Goal: Task Accomplishment & Management: Complete application form

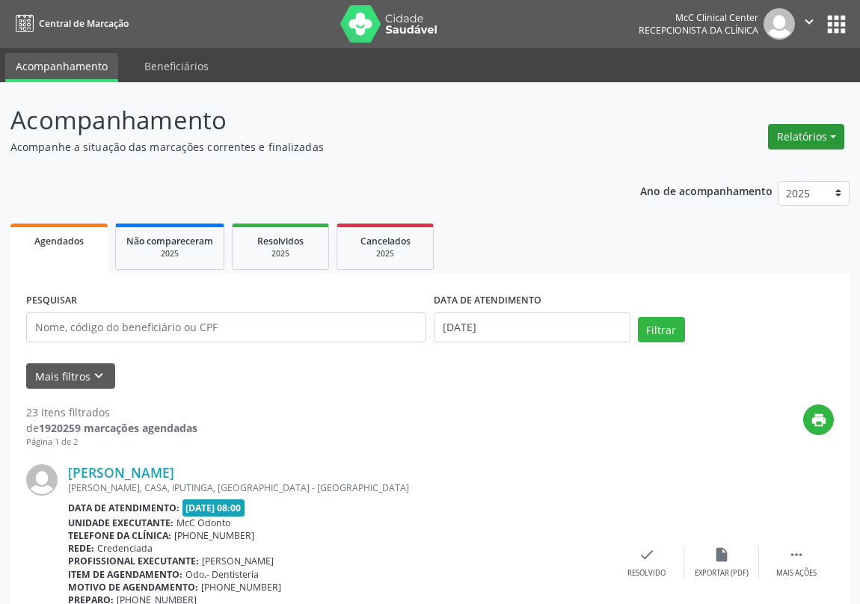
click at [795, 135] on button "Relatórios" at bounding box center [806, 136] width 76 height 25
click at [748, 167] on link "Agendamentos" at bounding box center [763, 168] width 161 height 21
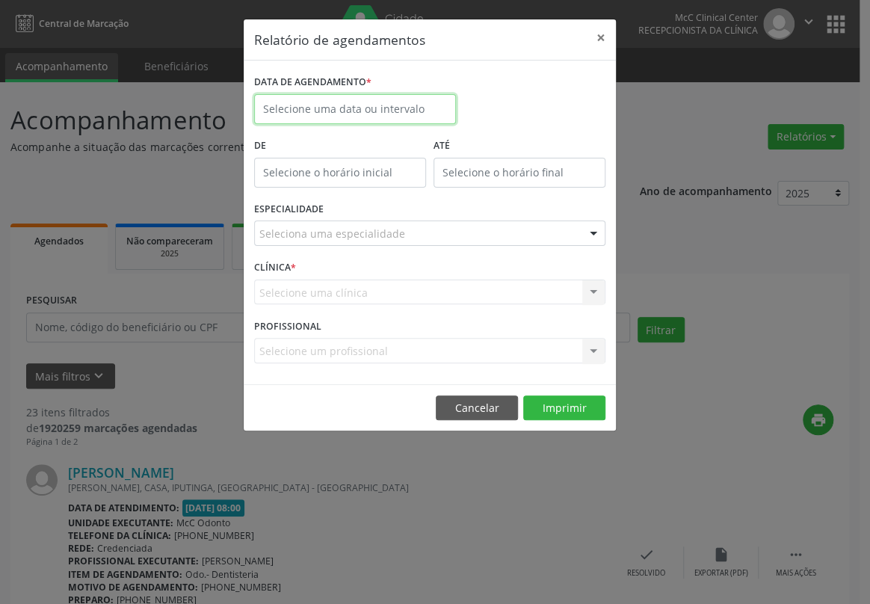
click at [388, 109] on input "text" at bounding box center [355, 109] width 202 height 30
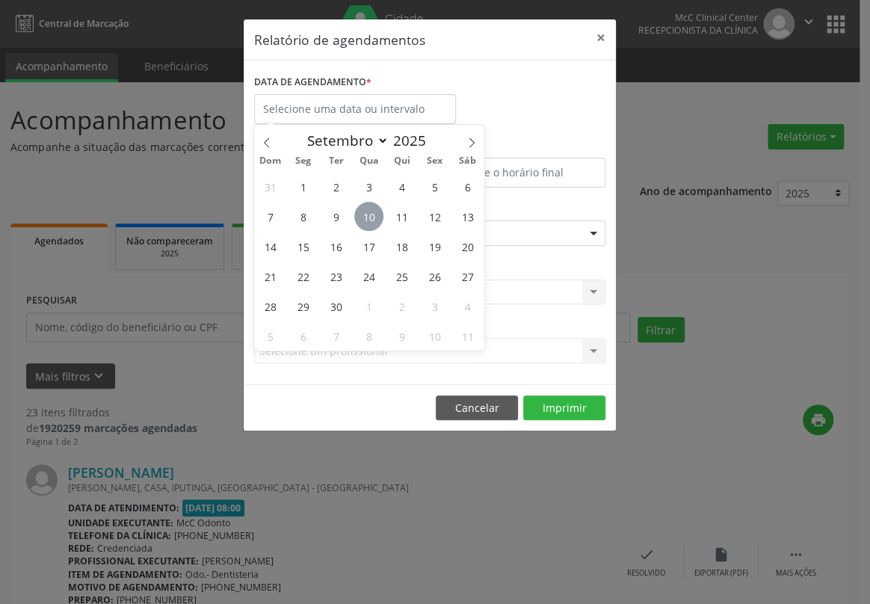
click at [363, 216] on span "10" at bounding box center [368, 216] width 29 height 29
type input "[DATE]"
click at [367, 217] on span "10" at bounding box center [368, 216] width 29 height 29
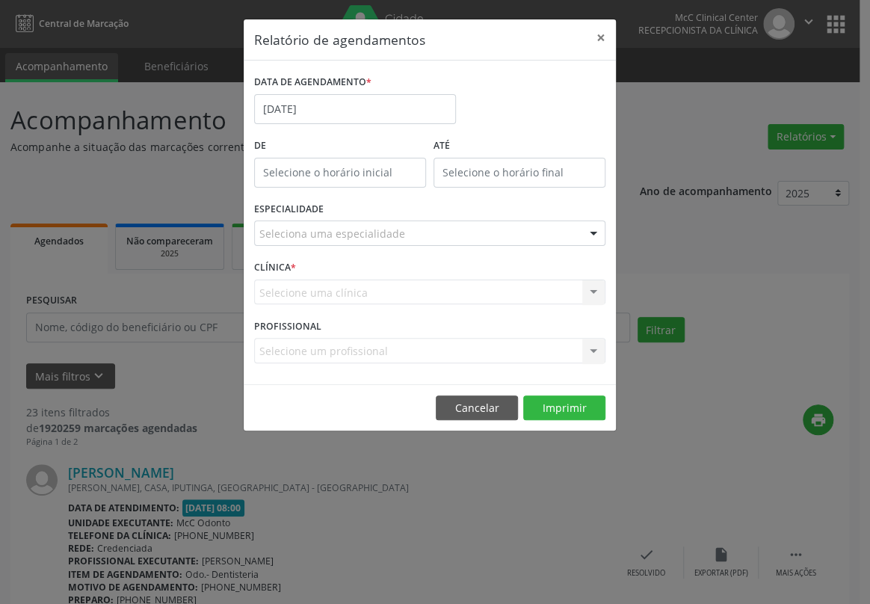
click at [367, 217] on div "ESPECIALIDADE Seleciona uma especialidade Todas as especialidades Alergologia A…" at bounding box center [429, 227] width 359 height 58
click at [337, 167] on input "12:00" at bounding box center [340, 173] width 172 height 30
click at [361, 211] on span at bounding box center [362, 211] width 10 height 15
type input "11:00"
type input "11"
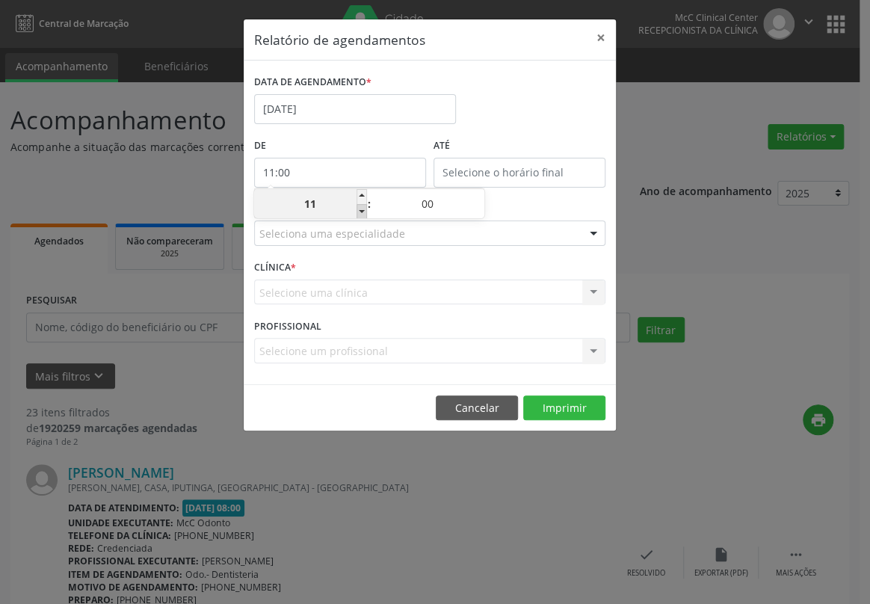
click at [363, 212] on span at bounding box center [362, 211] width 10 height 15
type input "10:00"
type input "10"
click at [363, 212] on span at bounding box center [362, 211] width 10 height 15
type input "09:00"
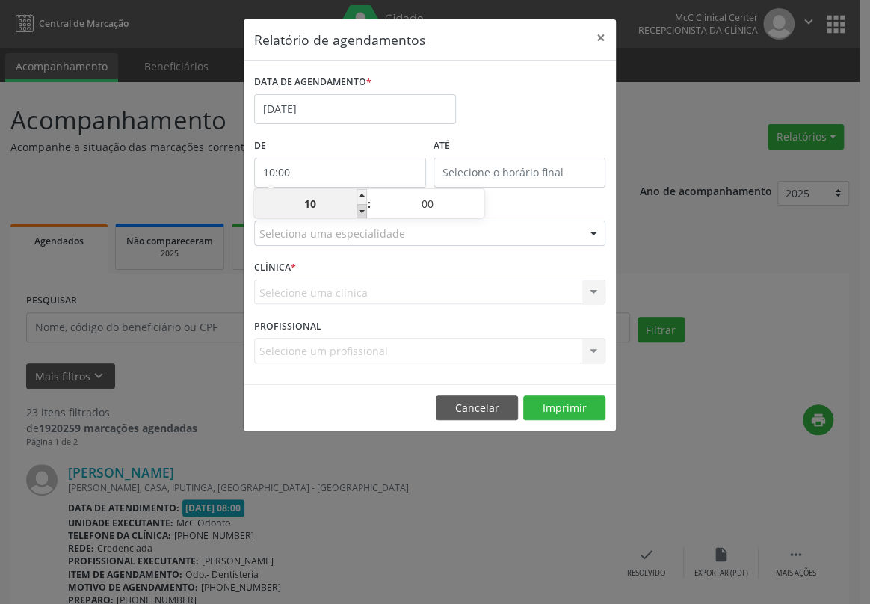
type input "09"
click at [363, 212] on span at bounding box center [362, 211] width 10 height 15
type input "08:00"
type input "08"
click at [501, 170] on input "text" at bounding box center [520, 173] width 172 height 30
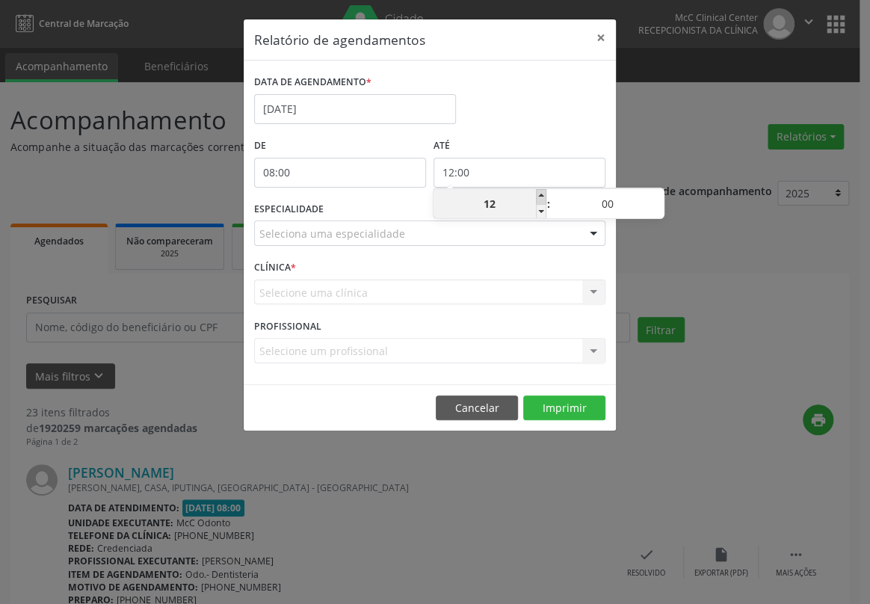
click at [541, 194] on span at bounding box center [541, 196] width 10 height 15
type input "13:00"
type input "13"
click at [541, 194] on span at bounding box center [541, 196] width 10 height 15
type input "14:00"
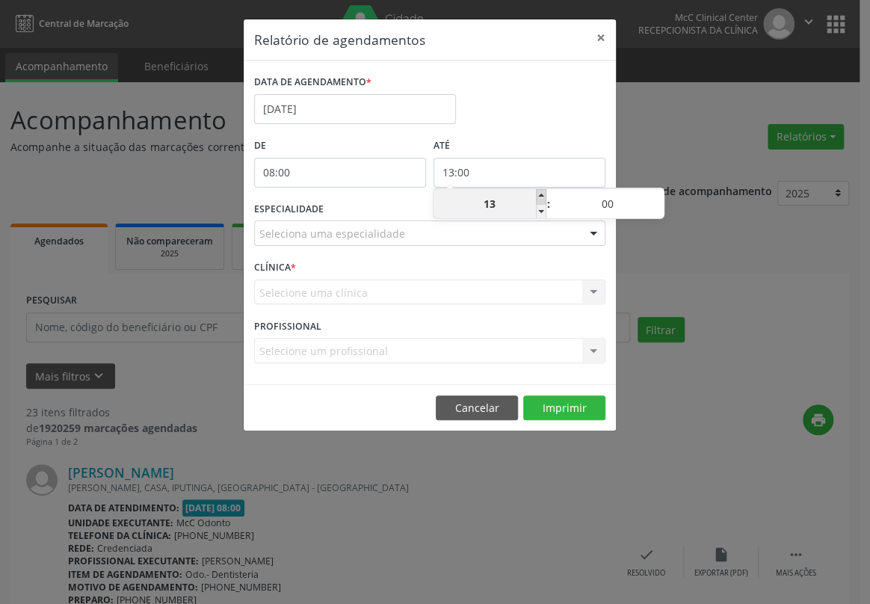
type input "14"
click at [541, 194] on span at bounding box center [541, 196] width 10 height 15
type input "15:00"
type input "15"
click at [541, 194] on span at bounding box center [541, 196] width 10 height 15
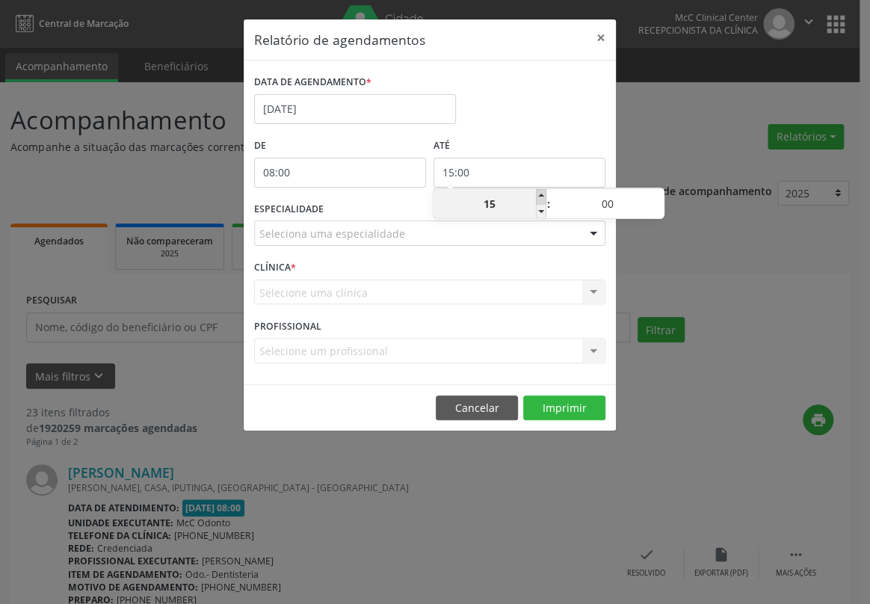
type input "16:00"
type input "16"
click at [541, 194] on span at bounding box center [541, 196] width 10 height 15
type input "17:00"
type input "17"
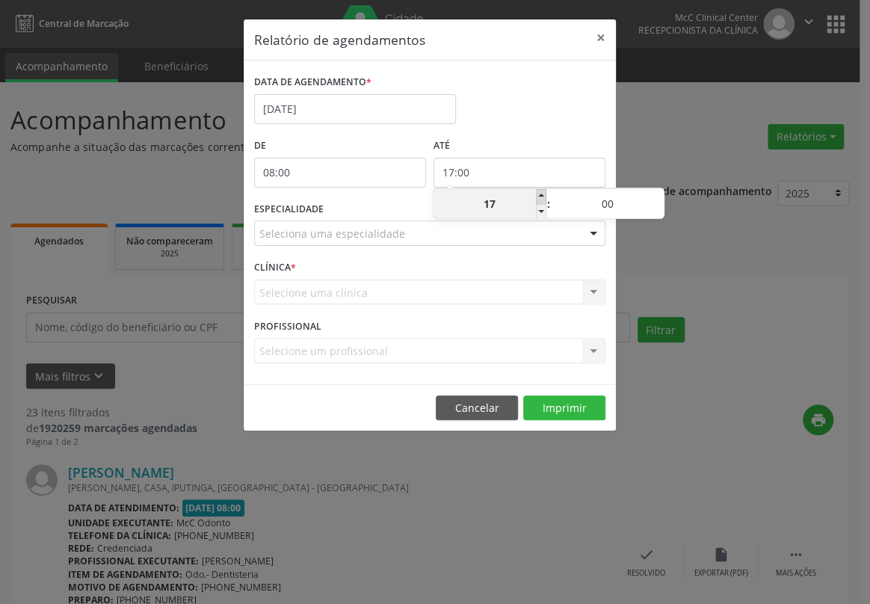
click at [541, 194] on span at bounding box center [541, 196] width 10 height 15
type input "18:00"
type input "18"
click at [543, 210] on span at bounding box center [541, 211] width 10 height 15
type input "17:00"
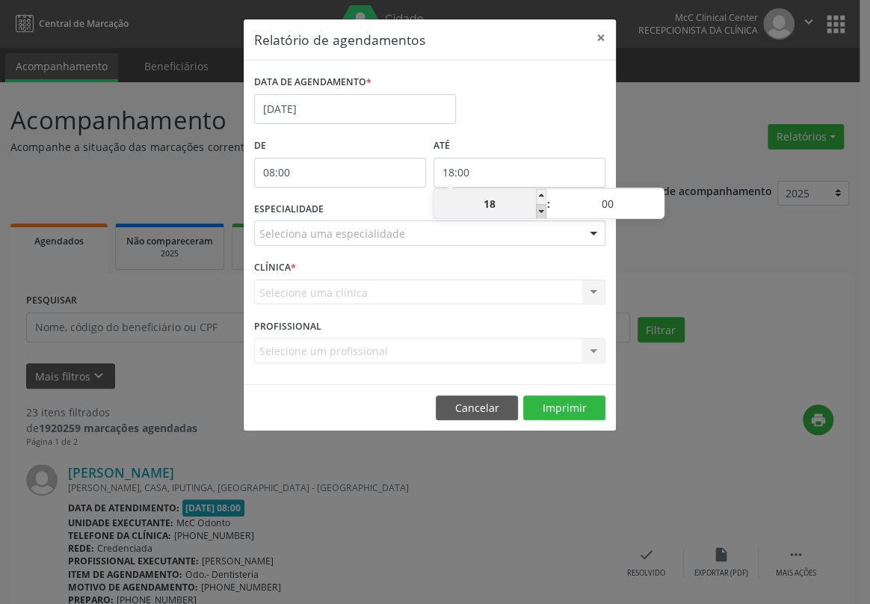
type input "17"
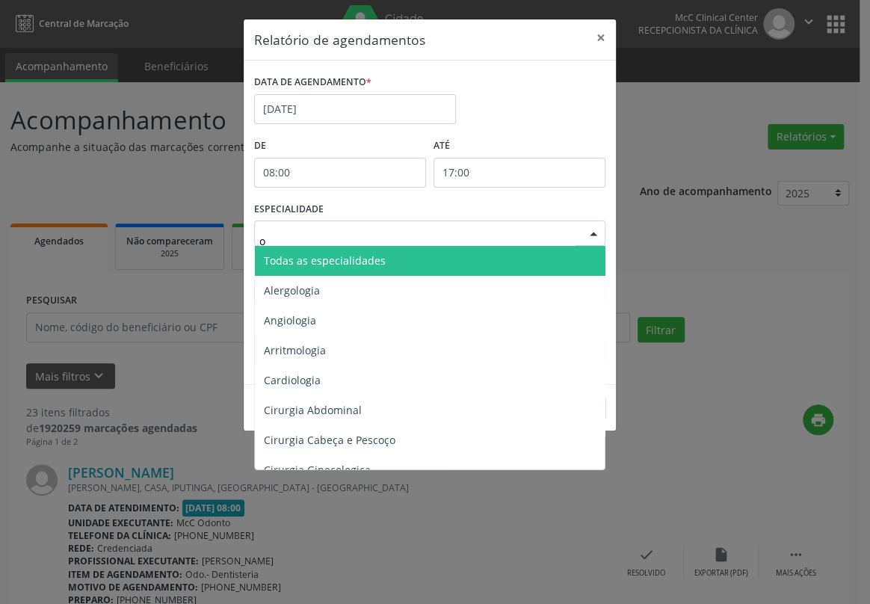
type input "od"
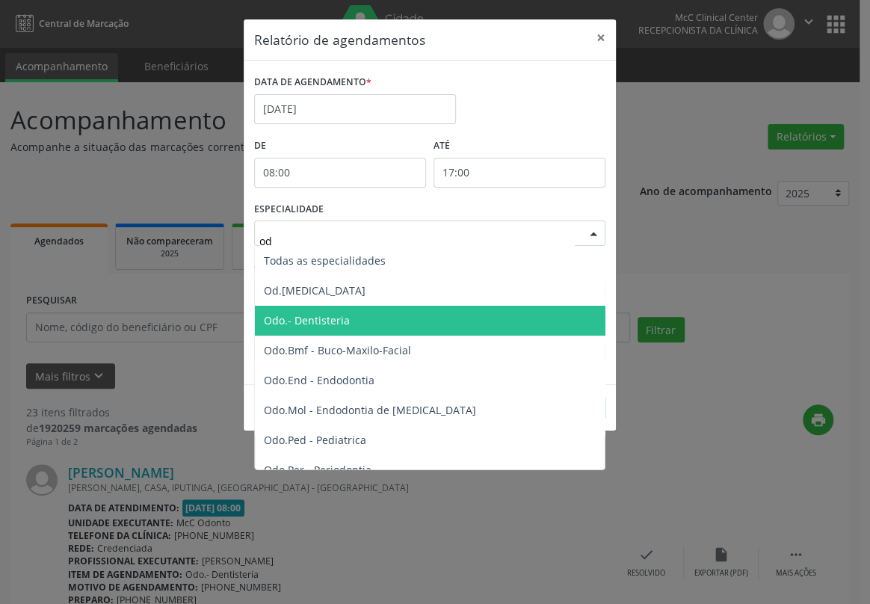
click at [350, 318] on span "Odo.- Dentisteria" at bounding box center [431, 321] width 352 height 30
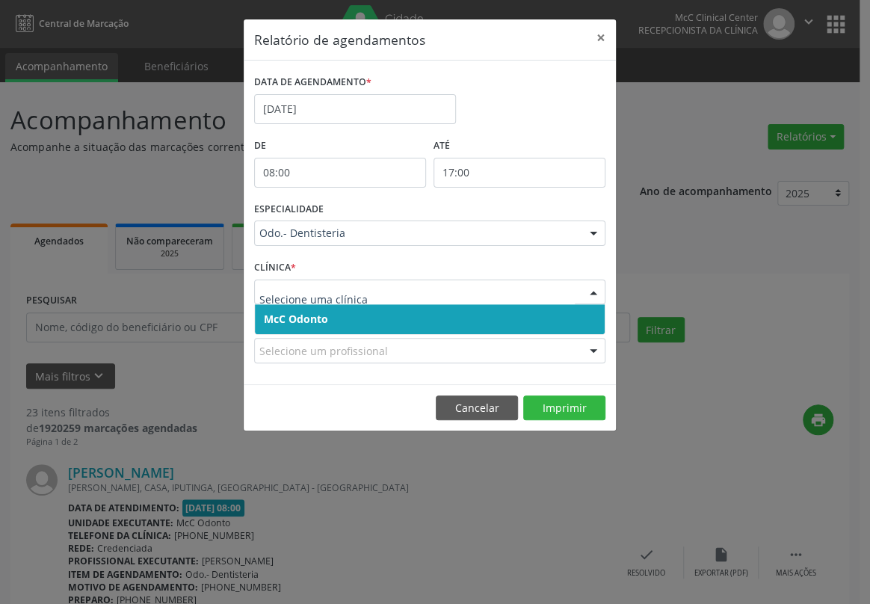
click at [297, 318] on span "McC Odonto" at bounding box center [296, 319] width 64 height 14
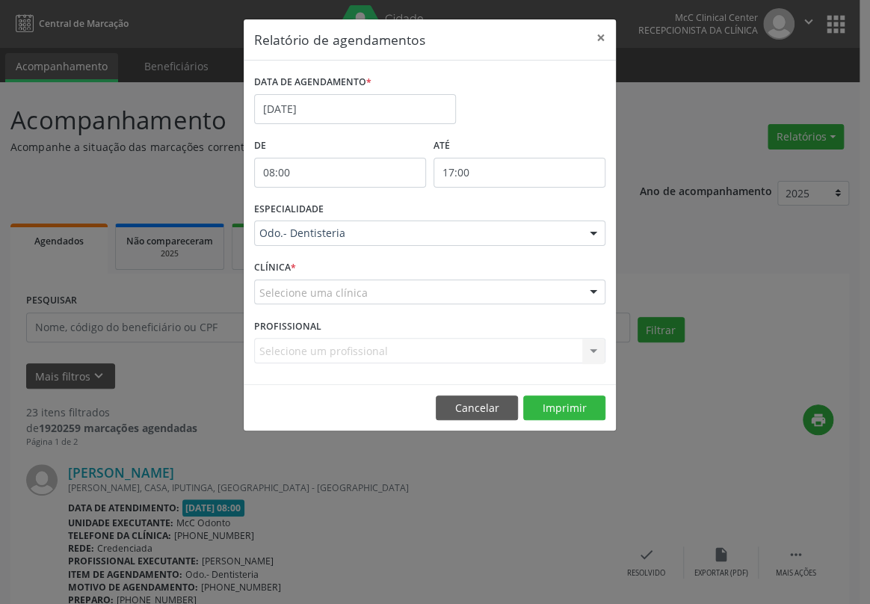
click at [297, 318] on form "DATA DE AGENDAMENTO * [DATE] De 08:00 ATÉ 17:00 ESPECIALIDADE Odo.- Dentisteria…" at bounding box center [429, 222] width 351 height 303
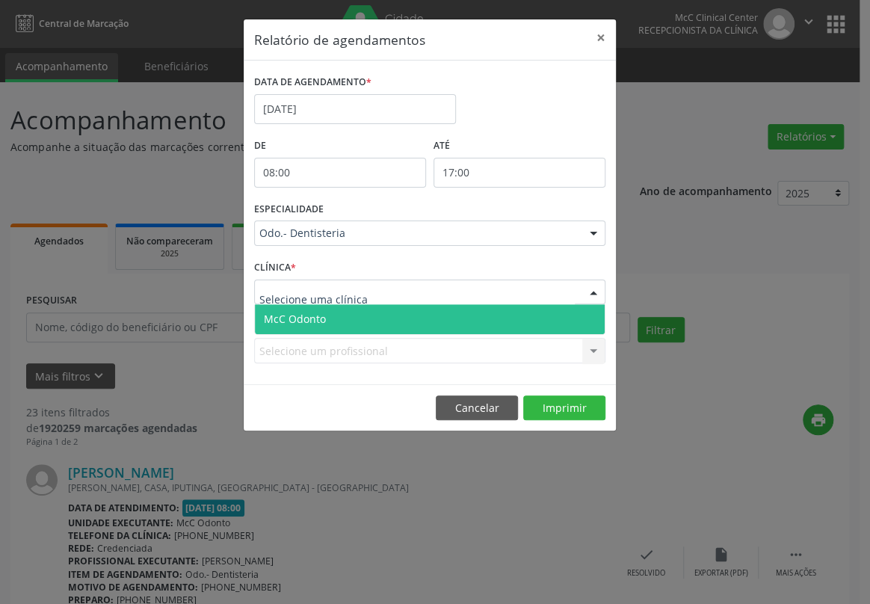
click at [304, 314] on span "McC Odonto" at bounding box center [295, 319] width 62 height 14
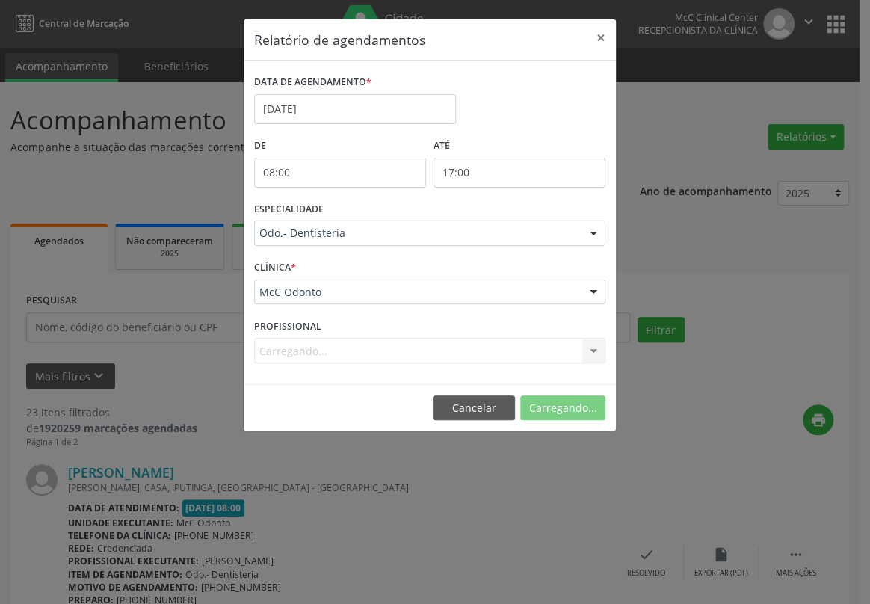
click at [304, 314] on span "McC Odonto" at bounding box center [296, 319] width 64 height 14
click at [563, 402] on button "Imprimir" at bounding box center [564, 407] width 82 height 25
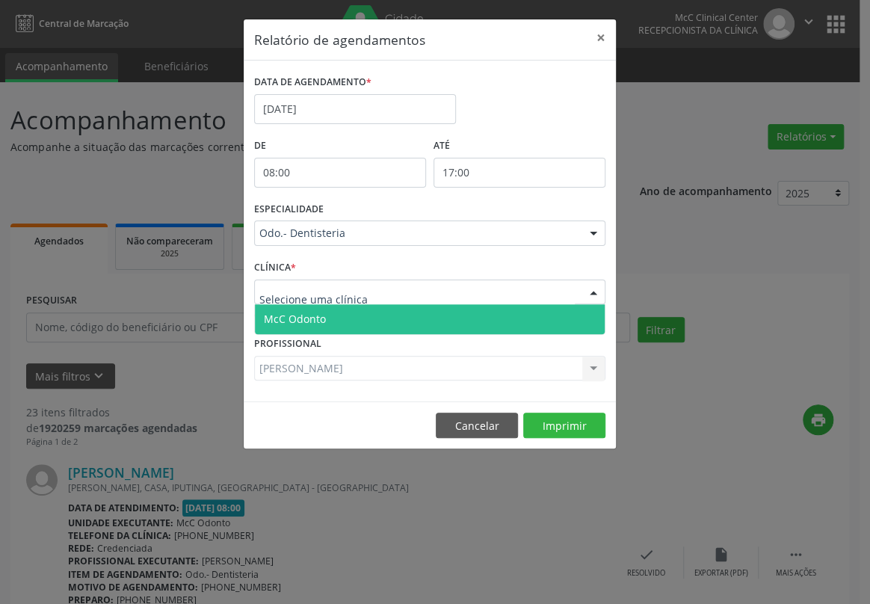
drag, startPoint x: 362, startPoint y: 290, endPoint x: 372, endPoint y: 295, distance: 11.4
click at [316, 314] on span "McC Odonto" at bounding box center [295, 319] width 62 height 14
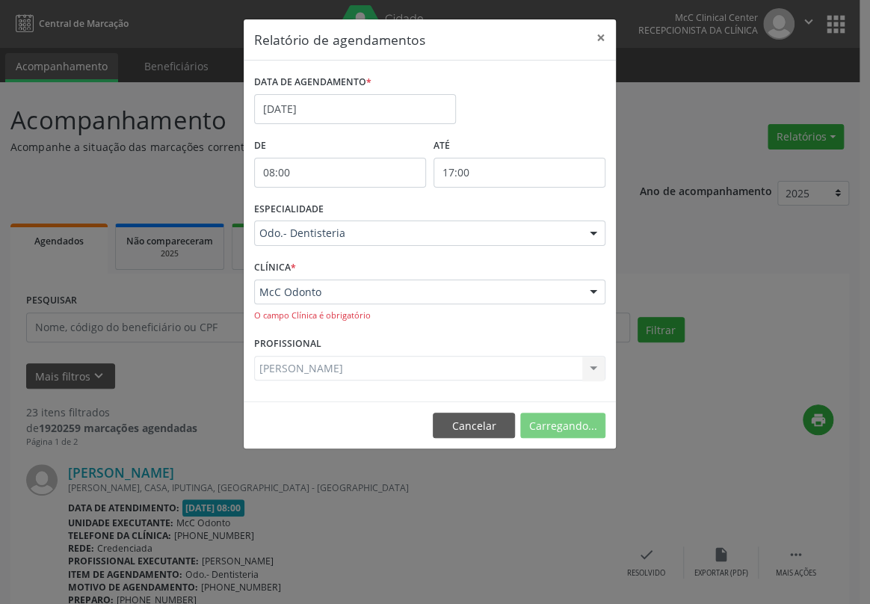
click at [317, 314] on div "McC Odonto McC Odonto Nenhum resultado encontrado para: " " Não há nenhuma opçã…" at bounding box center [429, 301] width 351 height 43
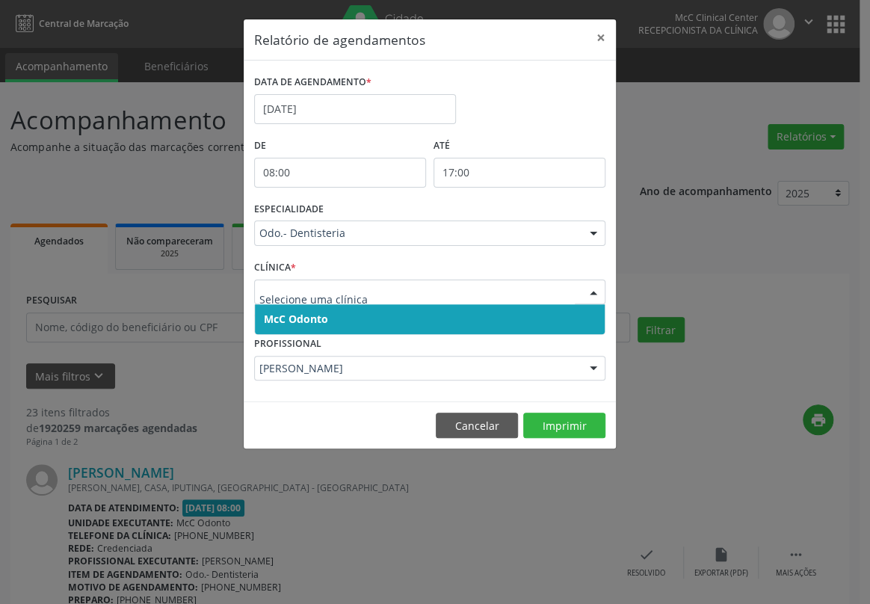
drag, startPoint x: 290, startPoint y: 299, endPoint x: 301, endPoint y: 292, distance: 13.1
click at [291, 299] on div at bounding box center [429, 292] width 351 height 25
click at [291, 312] on span "McC Odonto" at bounding box center [296, 319] width 64 height 14
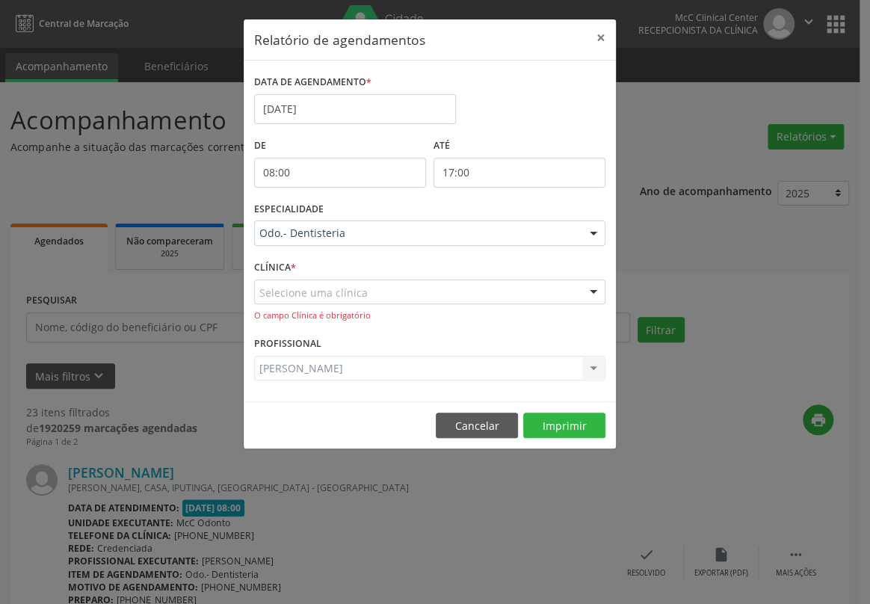
click at [291, 310] on div "Selecione uma clínica McC Odonto Nenhum resultado encontrado para: " " Não há n…" at bounding box center [429, 301] width 351 height 43
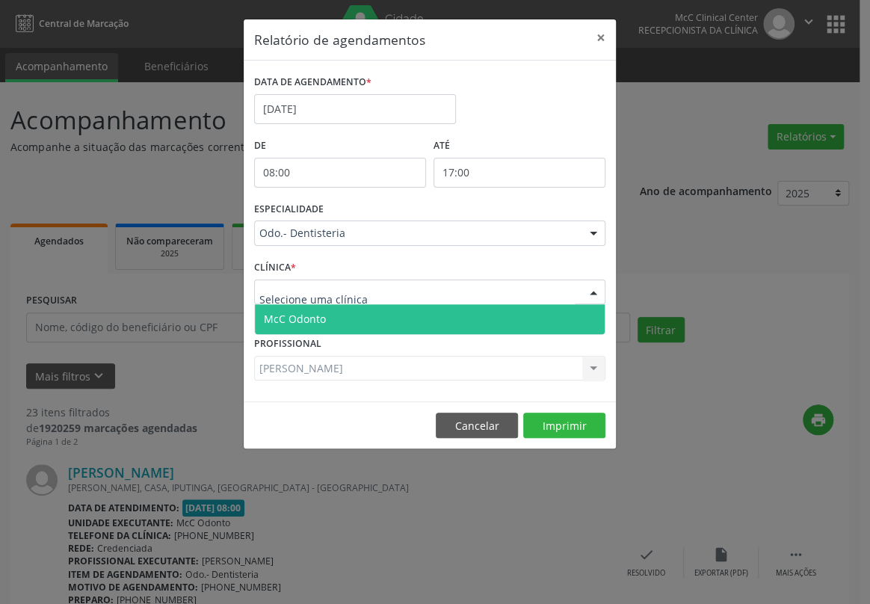
click at [280, 316] on span "McC Odonto" at bounding box center [295, 319] width 62 height 14
click at [280, 315] on span "McC Odonto" at bounding box center [295, 319] width 62 height 14
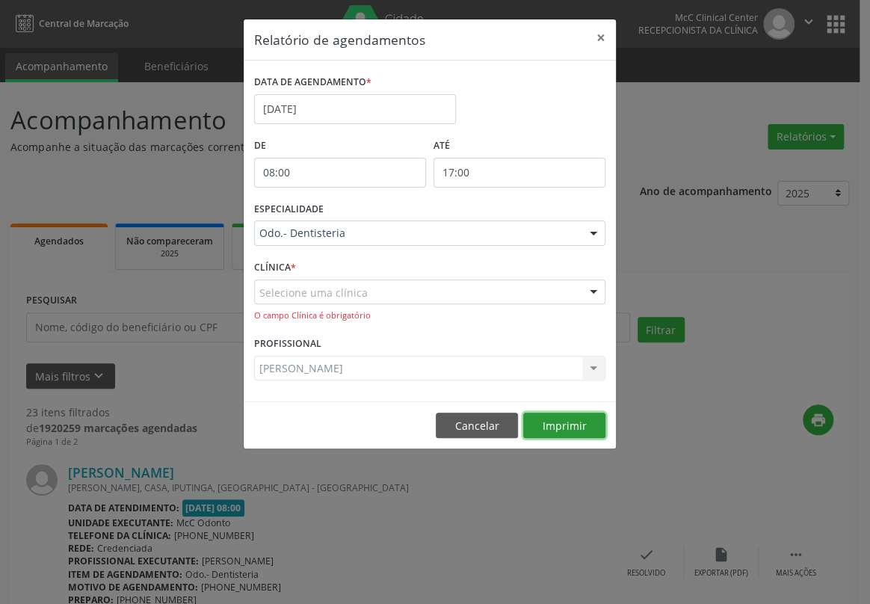
click at [574, 429] on button "Imprimir" at bounding box center [564, 425] width 82 height 25
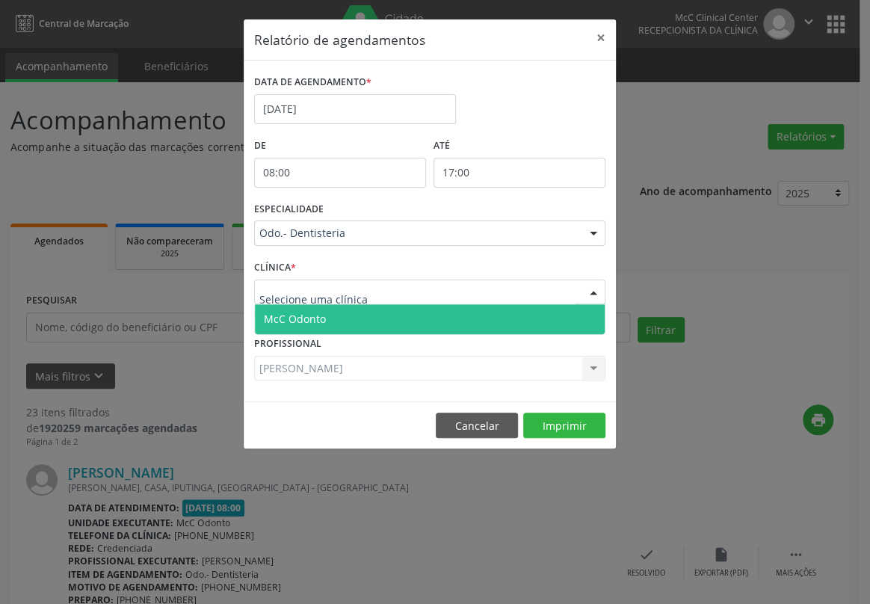
drag, startPoint x: 286, startPoint y: 284, endPoint x: 253, endPoint y: 274, distance: 34.5
click at [277, 319] on span "McC Odonto" at bounding box center [295, 319] width 62 height 14
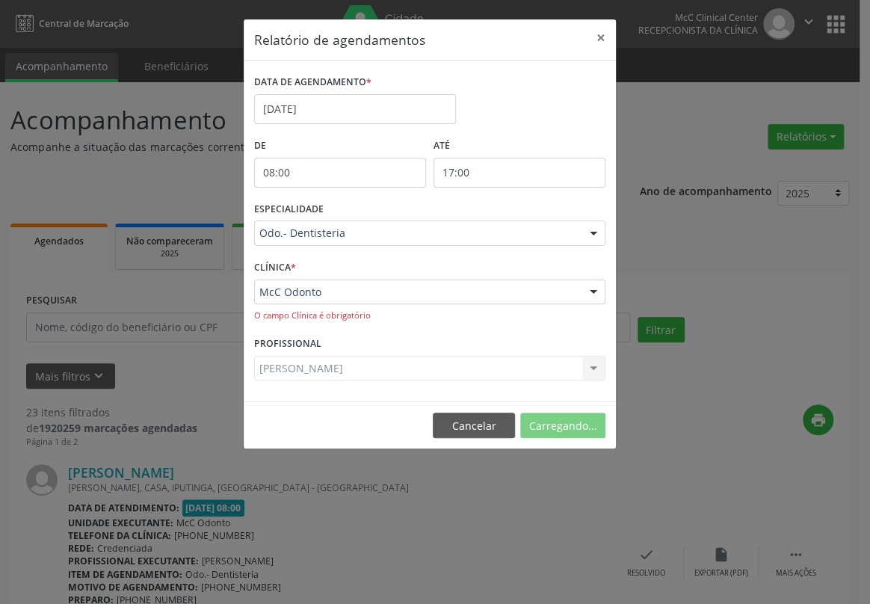
click at [277, 319] on span "McC Odonto" at bounding box center [296, 319] width 64 height 14
click at [568, 426] on button "Imprimir" at bounding box center [564, 425] width 82 height 25
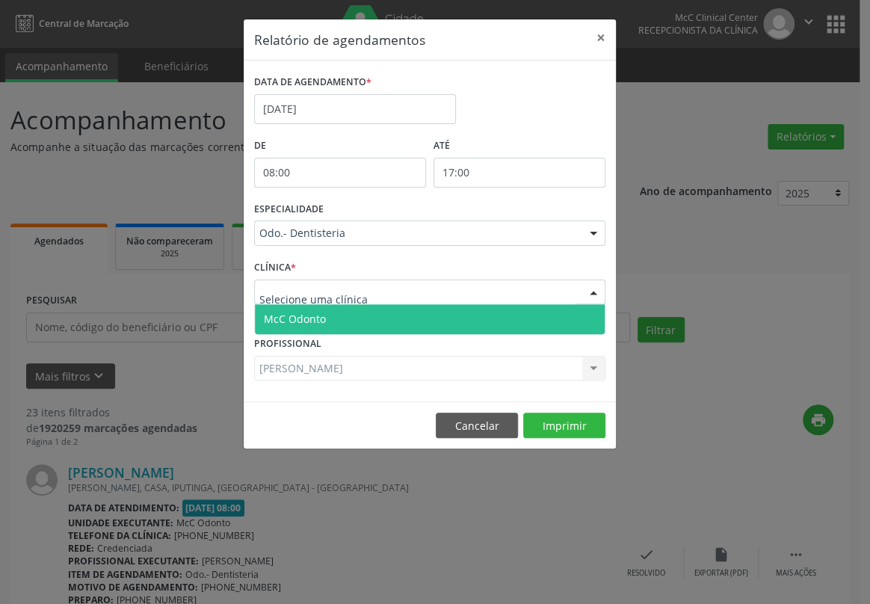
click at [283, 318] on span "McC Odonto" at bounding box center [295, 319] width 62 height 14
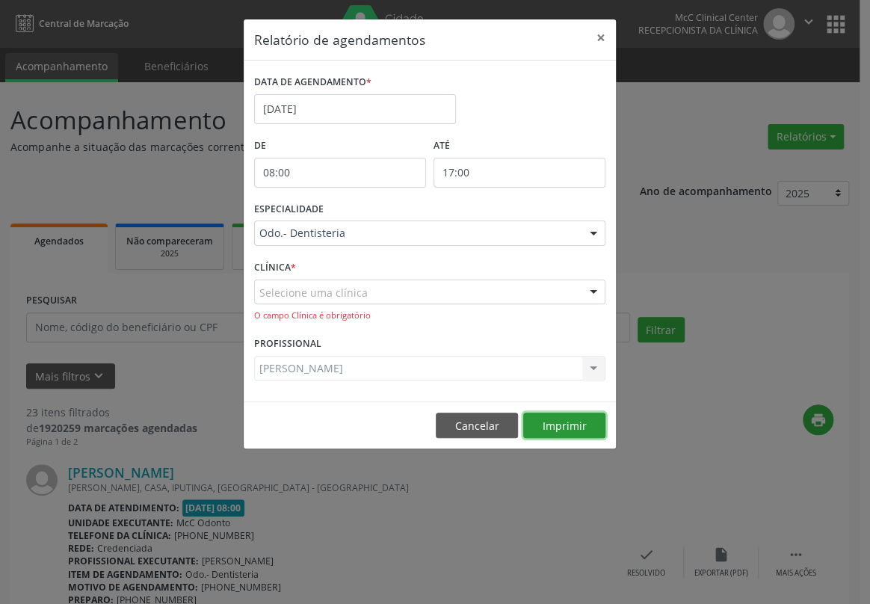
click at [551, 428] on button "Imprimir" at bounding box center [564, 425] width 82 height 25
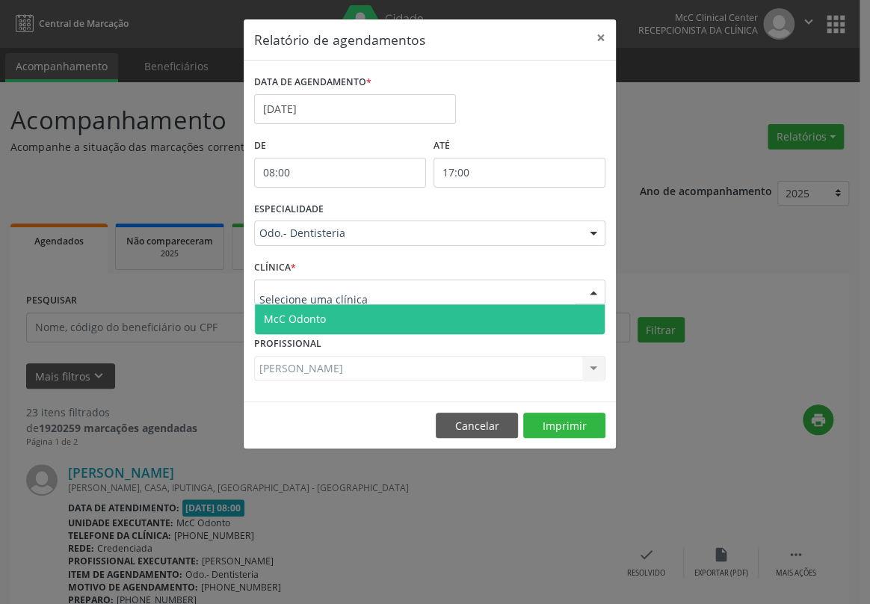
click at [292, 314] on span "McC Odonto" at bounding box center [295, 319] width 62 height 14
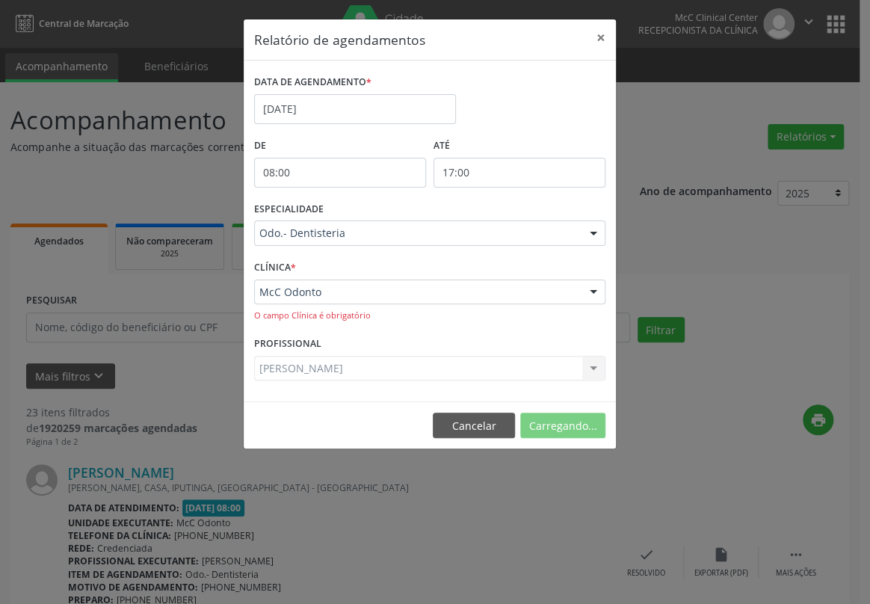
click at [293, 314] on span "McC Odonto" at bounding box center [296, 319] width 64 height 14
click at [606, 38] on button "×" at bounding box center [601, 37] width 30 height 37
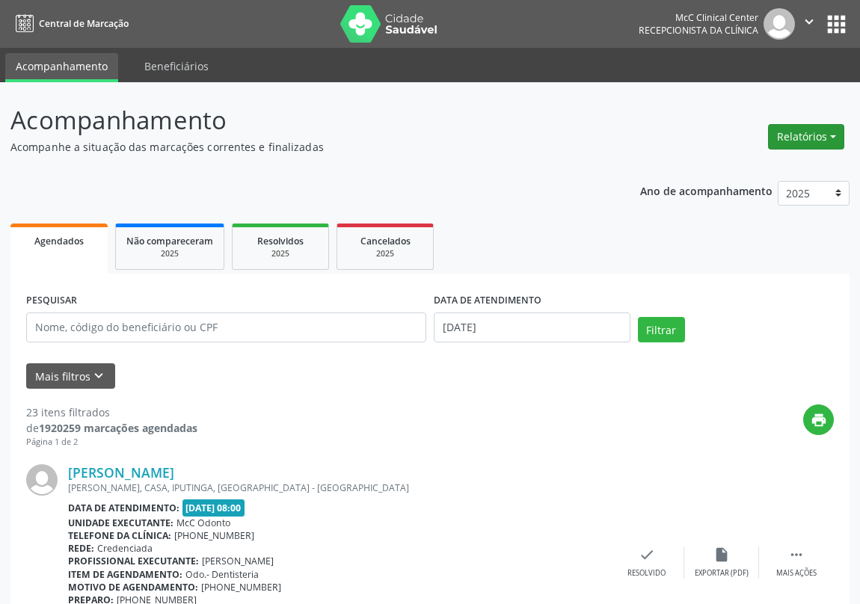
click at [801, 141] on button "Relatórios" at bounding box center [806, 136] width 76 height 25
click at [754, 167] on link "Agendamentos" at bounding box center [763, 168] width 161 height 21
select select "8"
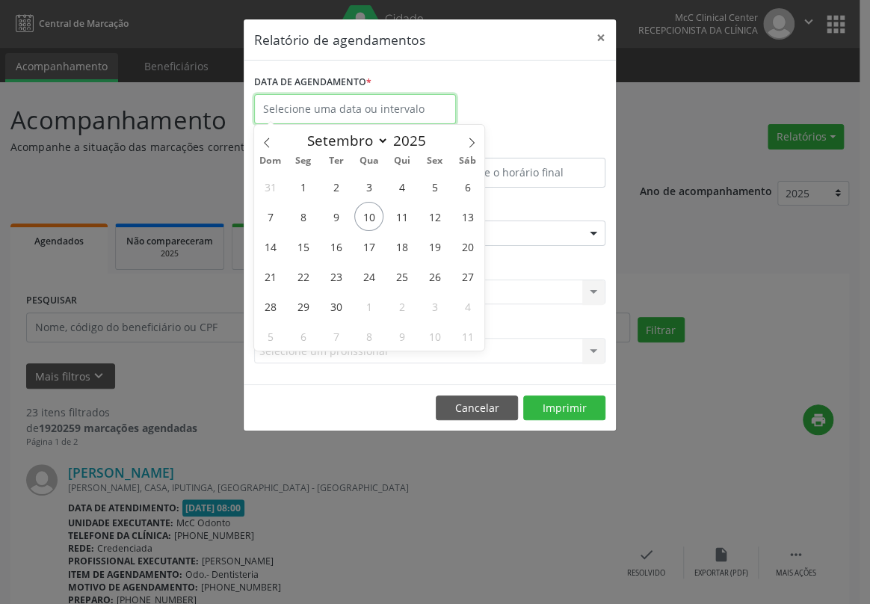
click at [357, 112] on input "text" at bounding box center [355, 109] width 202 height 30
click at [369, 212] on span "10" at bounding box center [368, 216] width 29 height 29
type input "[DATE]"
click at [370, 209] on span "10" at bounding box center [368, 216] width 29 height 29
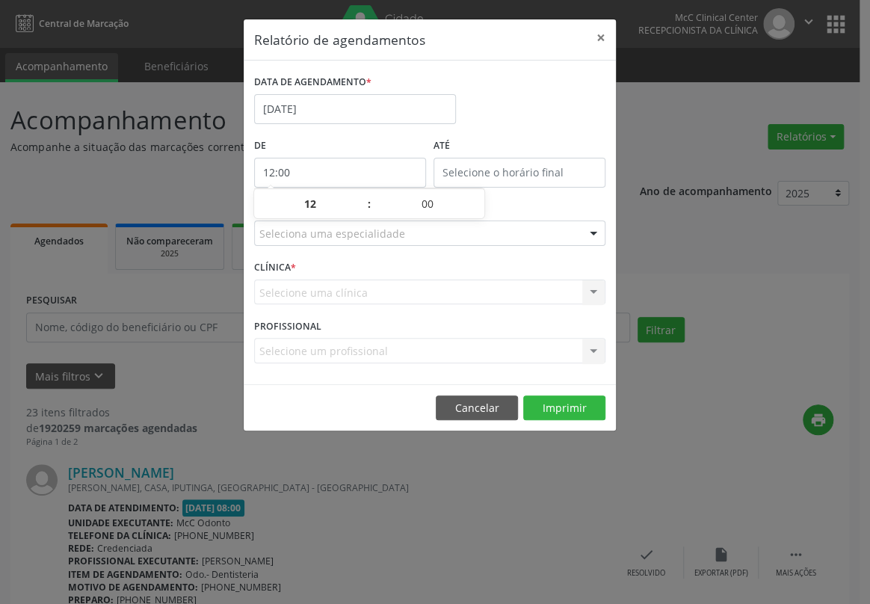
click at [330, 179] on input "12:00" at bounding box center [340, 173] width 172 height 30
click at [363, 212] on span at bounding box center [362, 211] width 10 height 15
type input "11:00"
type input "11"
click at [363, 212] on span at bounding box center [362, 211] width 10 height 15
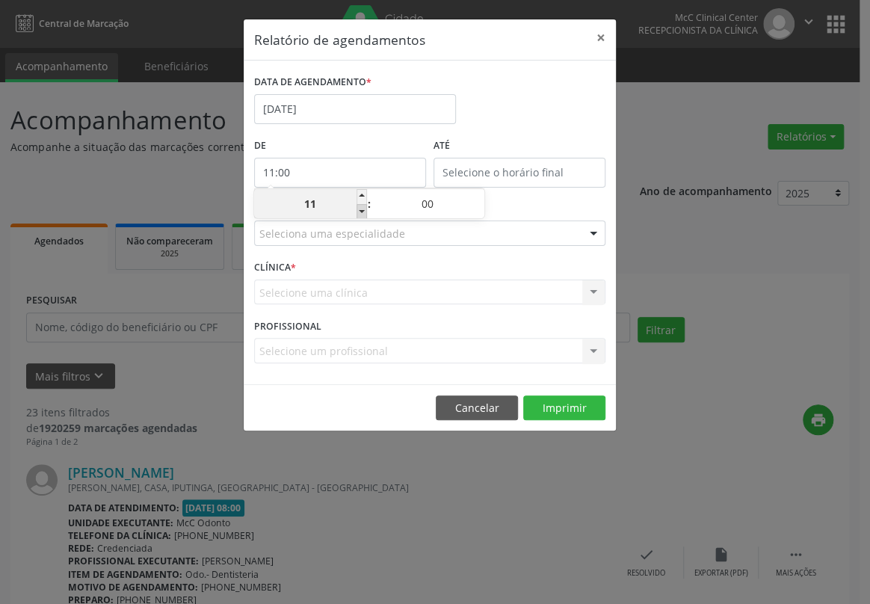
type input "10:00"
type input "10"
click at [363, 212] on span at bounding box center [362, 211] width 10 height 15
type input "09:00"
type input "09"
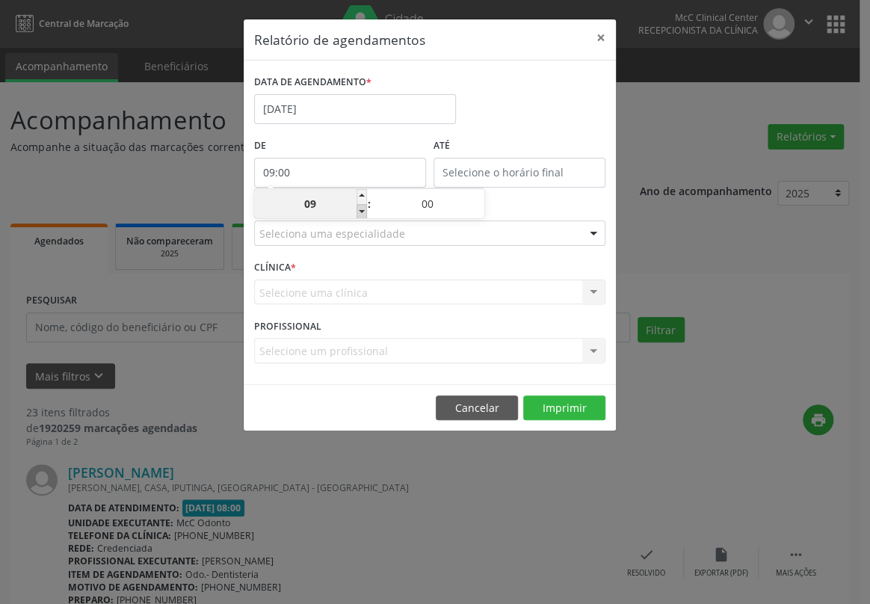
click at [363, 212] on span at bounding box center [362, 211] width 10 height 15
type input "08:00"
type input "08"
click at [441, 171] on input "12:00" at bounding box center [520, 173] width 172 height 30
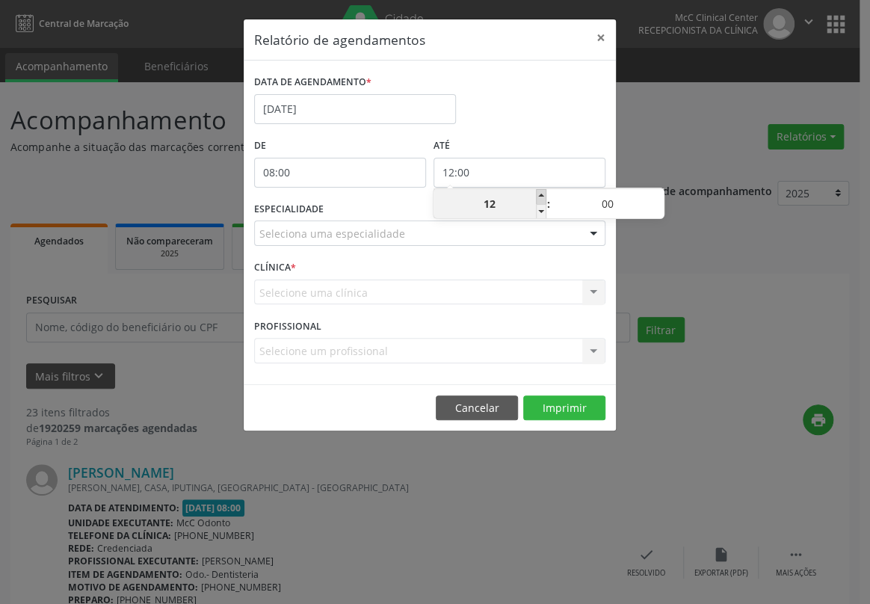
click at [541, 194] on span at bounding box center [541, 196] width 10 height 15
type input "13:00"
type input "13"
click at [541, 194] on span at bounding box center [541, 196] width 10 height 15
type input "14:00"
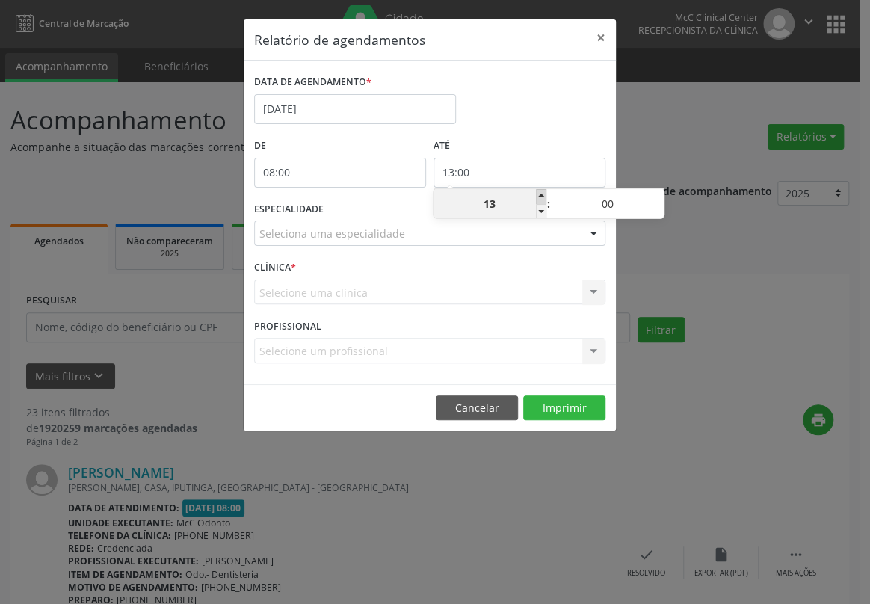
type input "14"
click at [541, 194] on span at bounding box center [541, 196] width 10 height 15
type input "15:00"
type input "15"
click at [541, 194] on span at bounding box center [541, 196] width 10 height 15
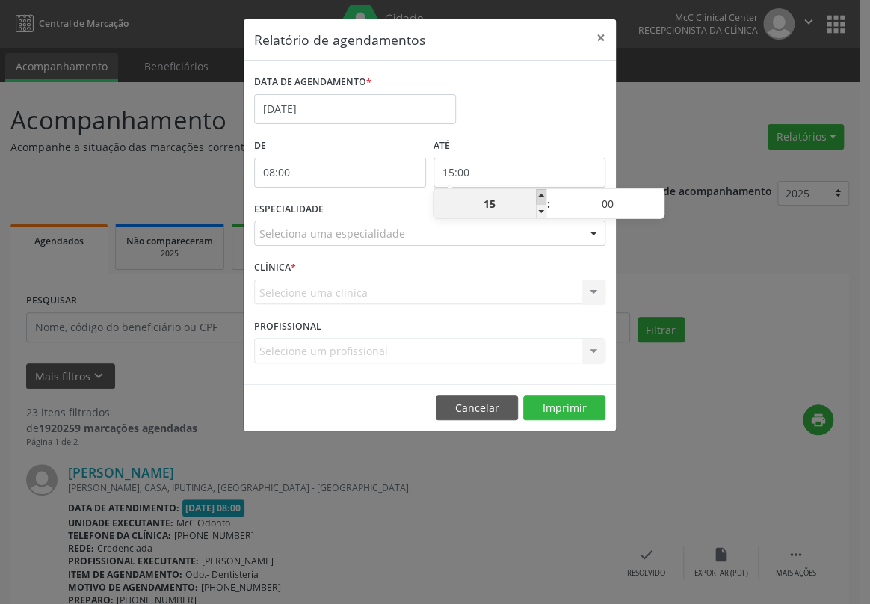
type input "16:00"
type input "16"
click at [541, 194] on span at bounding box center [541, 196] width 10 height 15
type input "17:00"
type input "17"
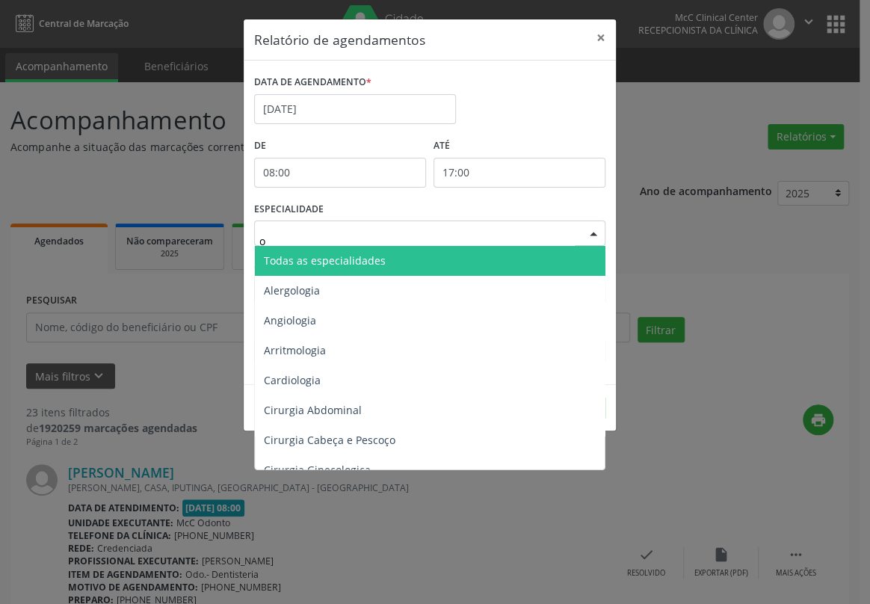
type input "od"
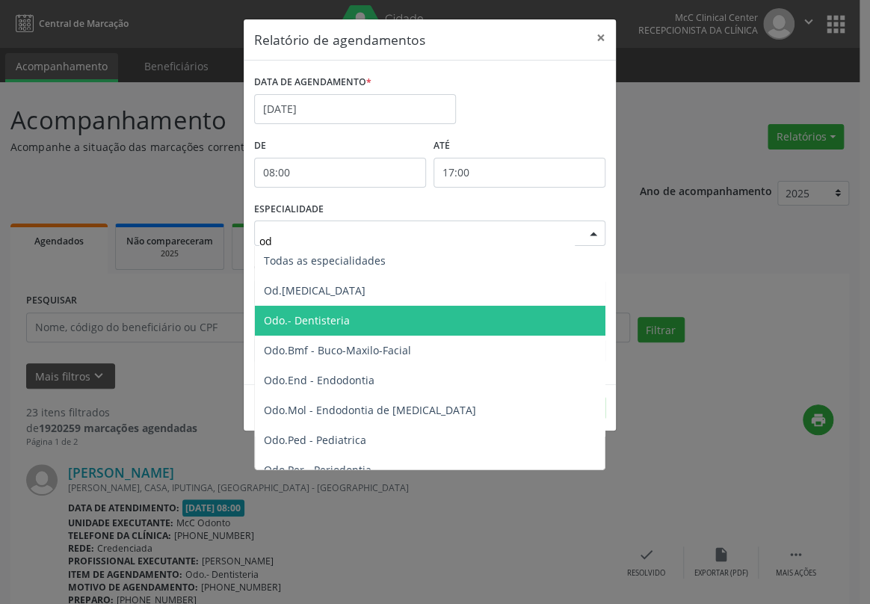
click at [309, 325] on span "Odo.- Dentisteria" at bounding box center [307, 320] width 86 height 14
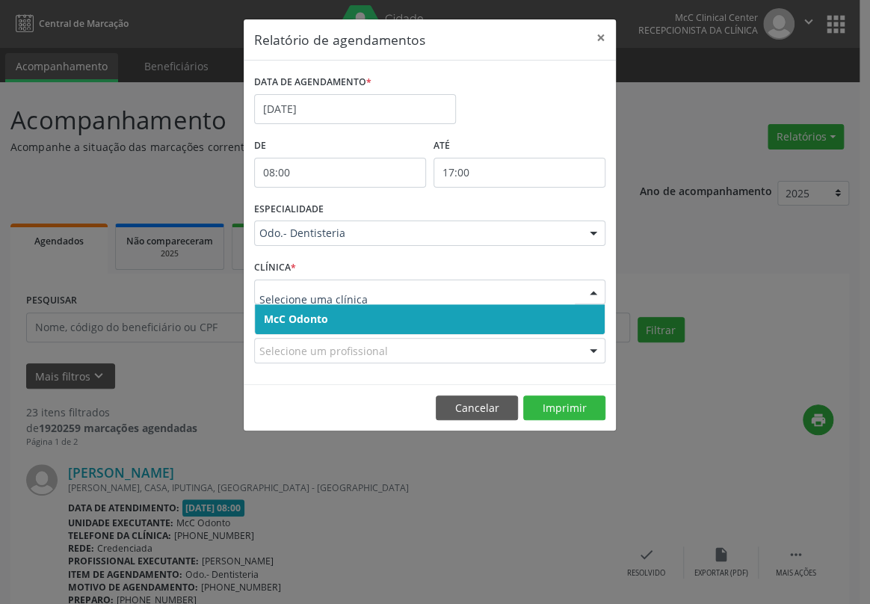
click at [283, 315] on span "McC Odonto" at bounding box center [296, 319] width 64 height 14
click at [285, 315] on span "McC Odonto" at bounding box center [296, 319] width 64 height 14
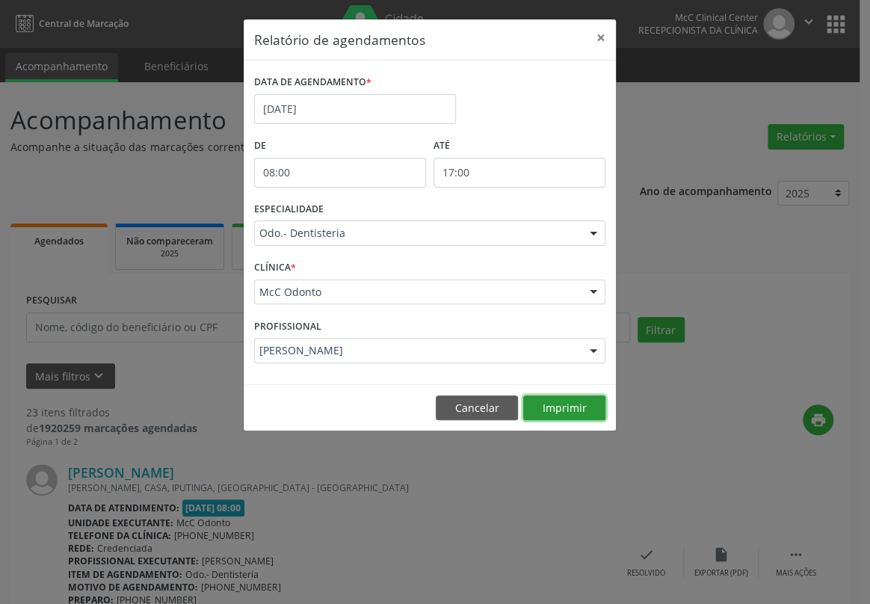
click at [541, 403] on button "Imprimir" at bounding box center [564, 407] width 82 height 25
click at [602, 35] on button "×" at bounding box center [601, 37] width 30 height 37
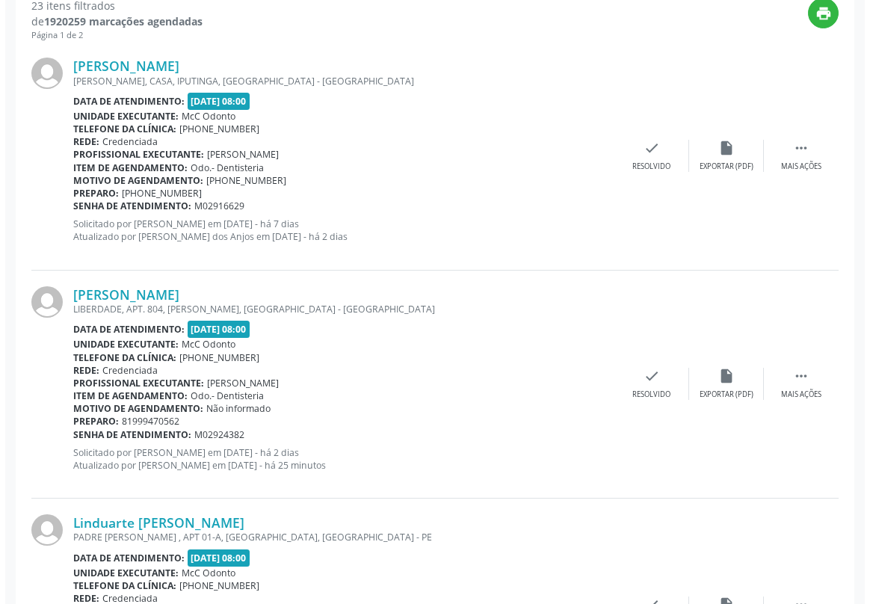
scroll to position [407, 0]
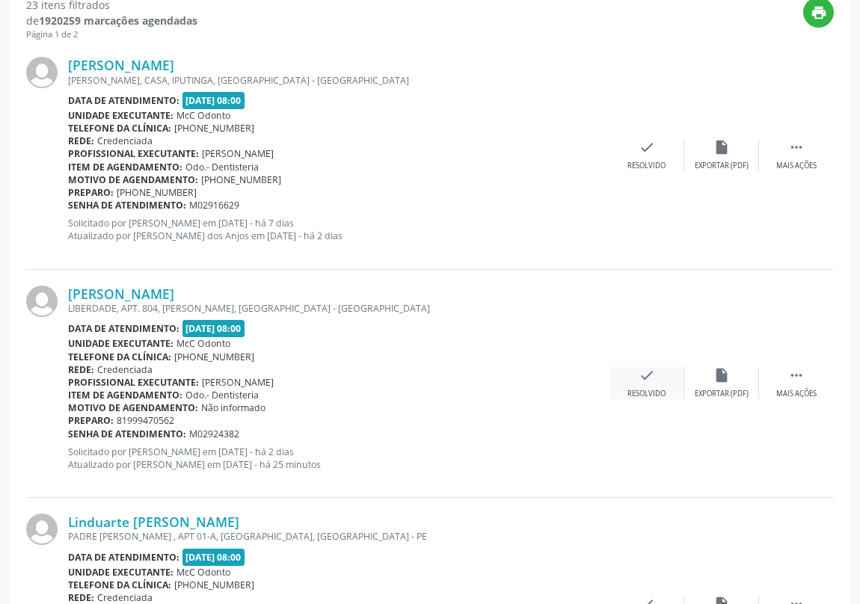
click at [643, 377] on icon "check" at bounding box center [646, 375] width 16 height 16
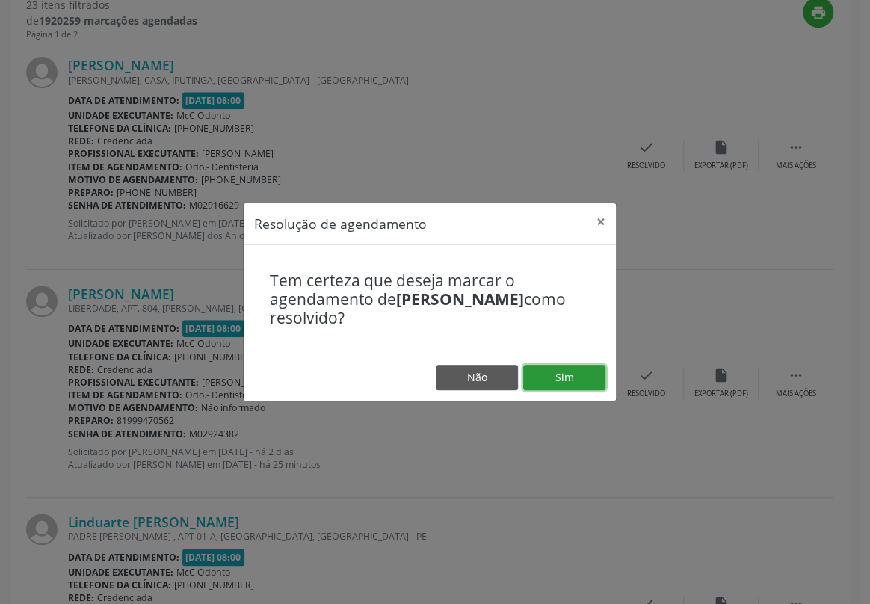
click at [579, 370] on button "Sim" at bounding box center [564, 377] width 82 height 25
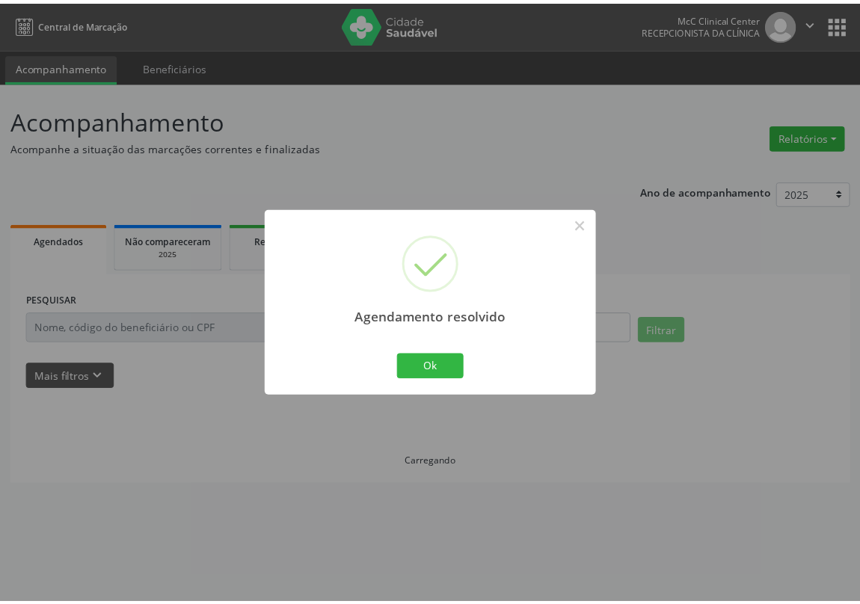
scroll to position [0, 0]
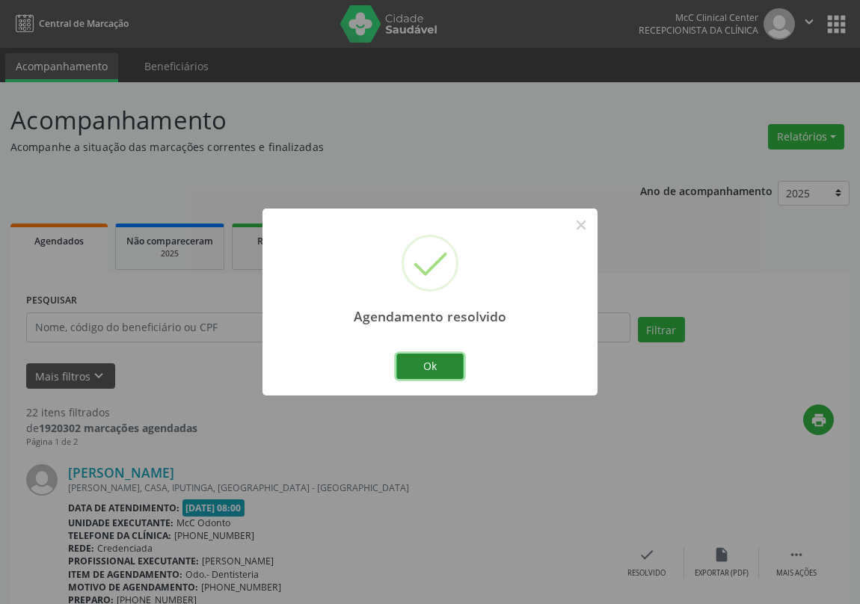
click at [437, 356] on button "Ok" at bounding box center [429, 366] width 67 height 25
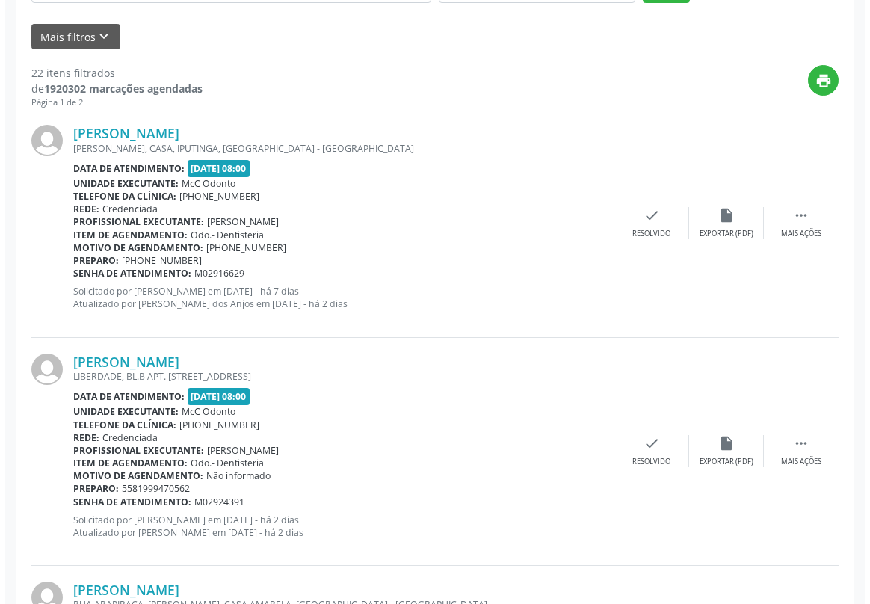
scroll to position [407, 0]
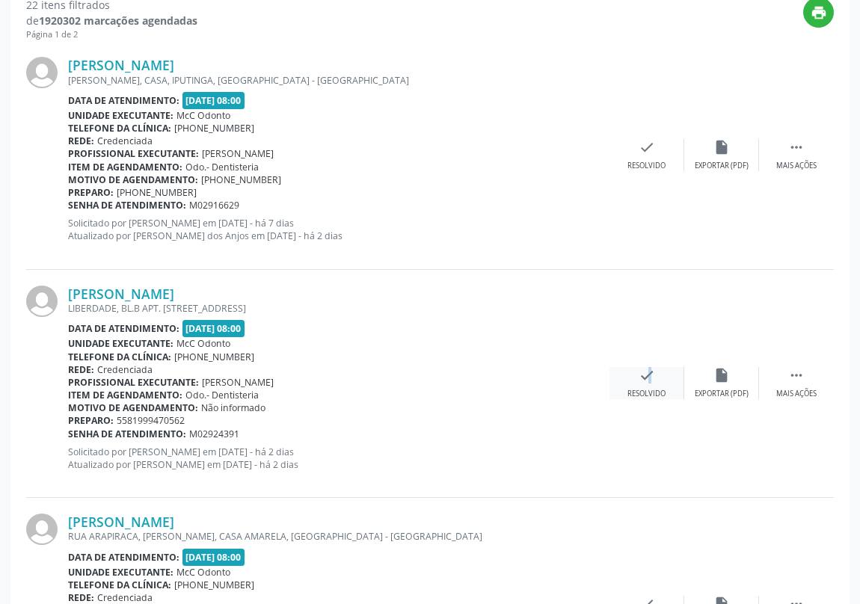
click at [640, 376] on icon "check" at bounding box center [646, 375] width 16 height 16
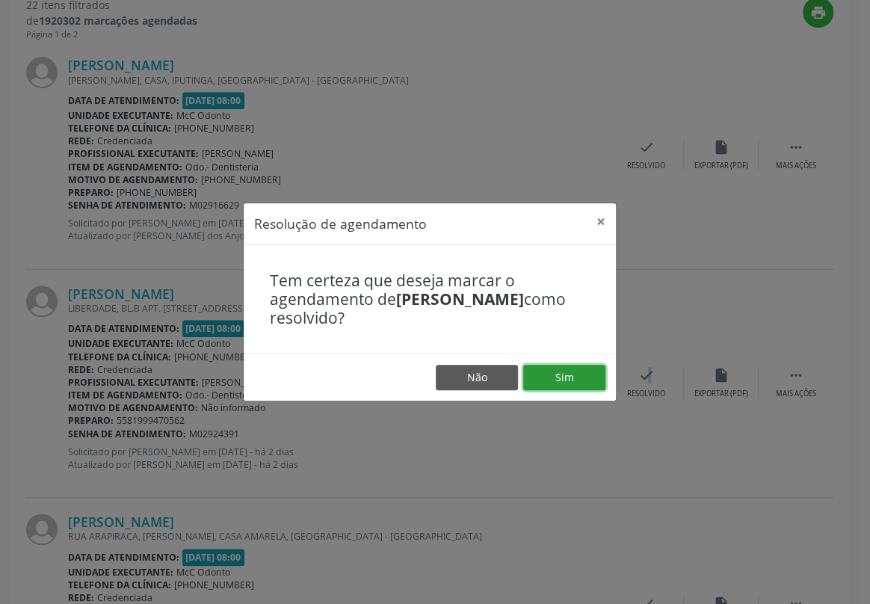
click at [552, 373] on button "Sim" at bounding box center [564, 377] width 82 height 25
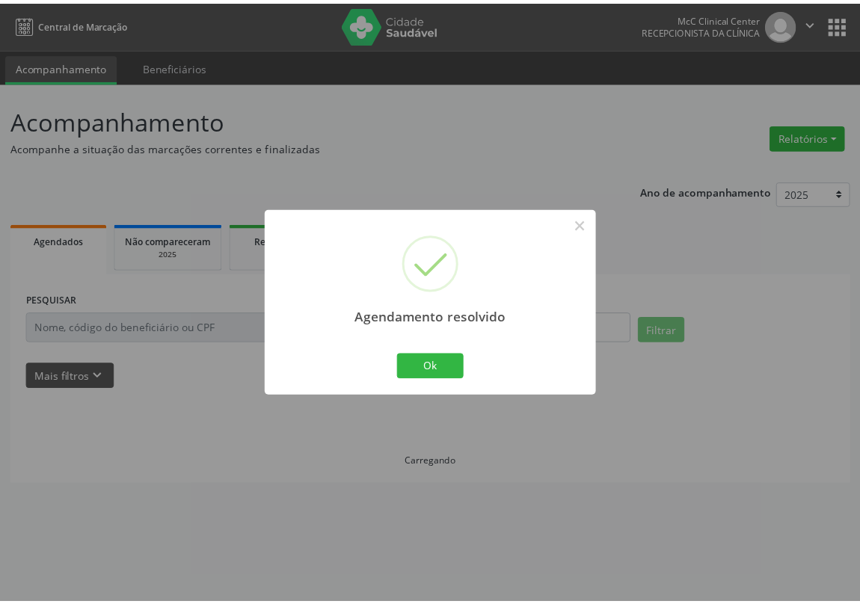
scroll to position [0, 0]
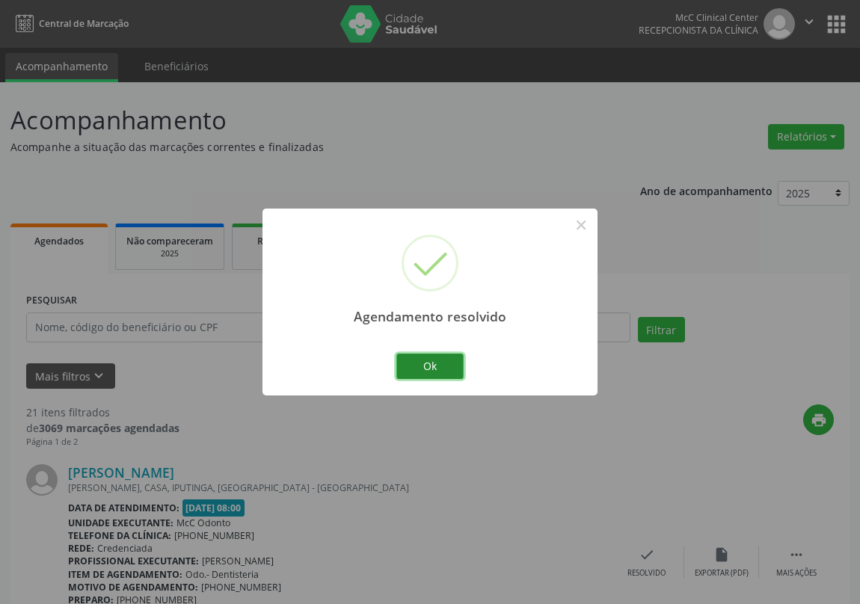
click at [443, 366] on button "Ok" at bounding box center [429, 366] width 67 height 25
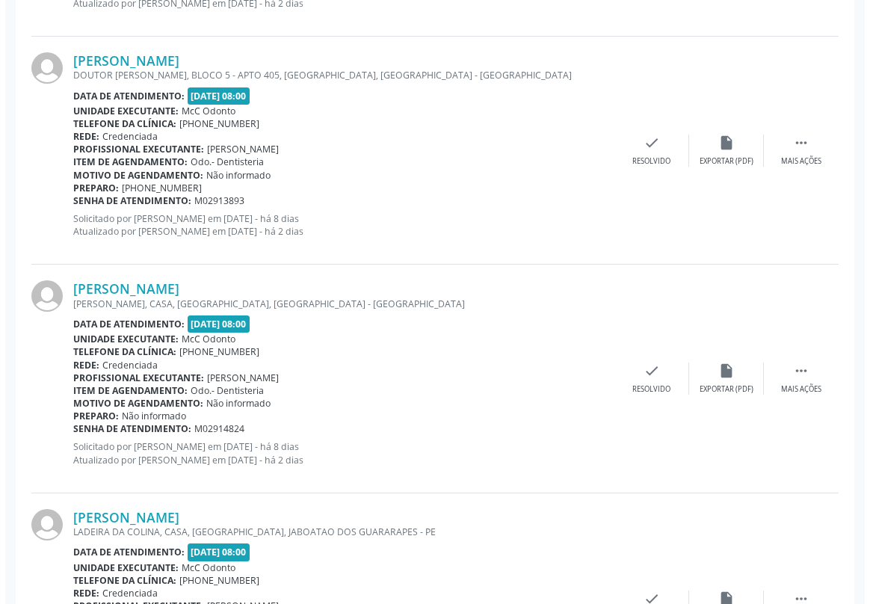
scroll to position [883, 0]
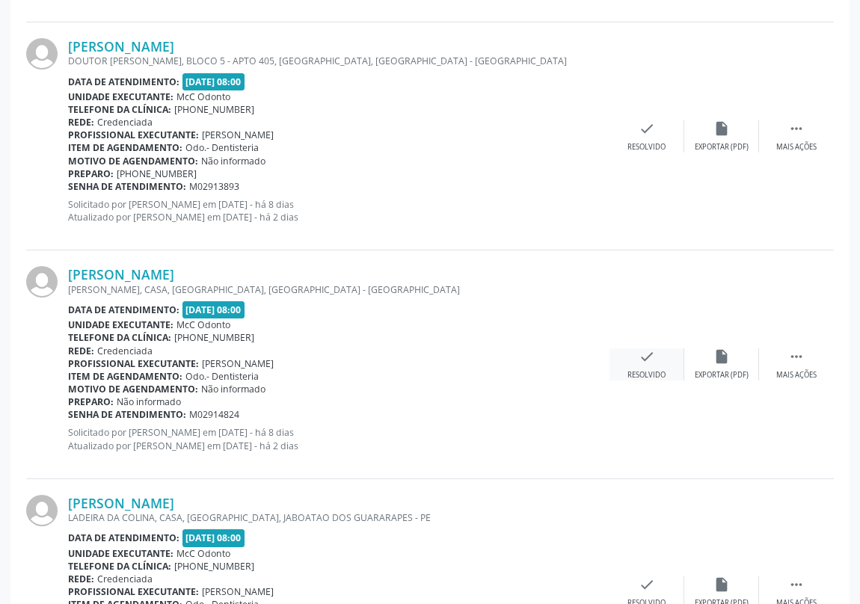
click at [651, 357] on icon "check" at bounding box center [646, 356] width 16 height 16
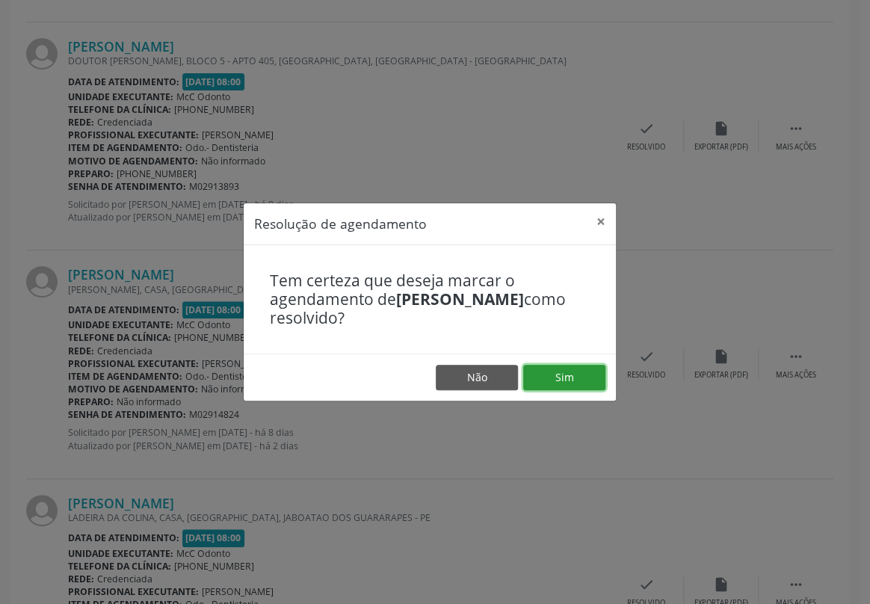
click at [588, 372] on button "Sim" at bounding box center [564, 377] width 82 height 25
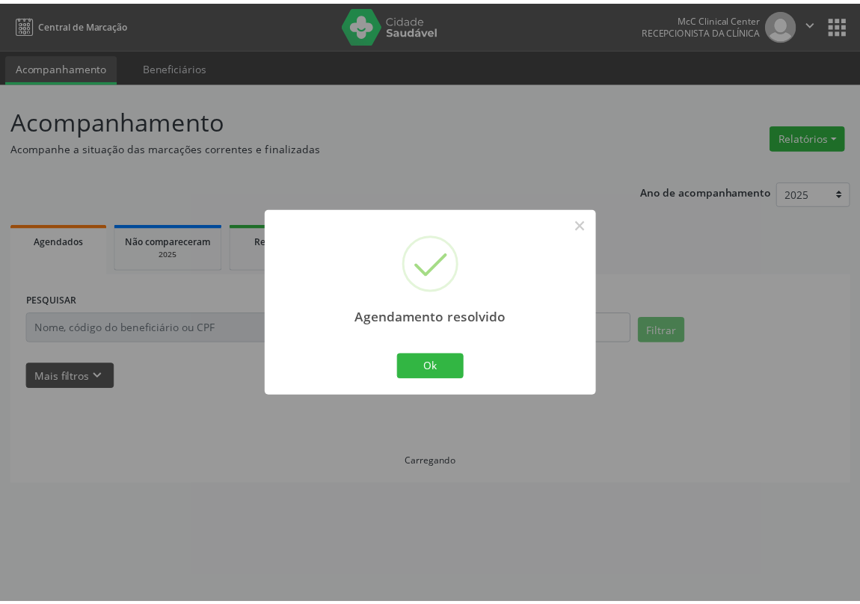
scroll to position [0, 0]
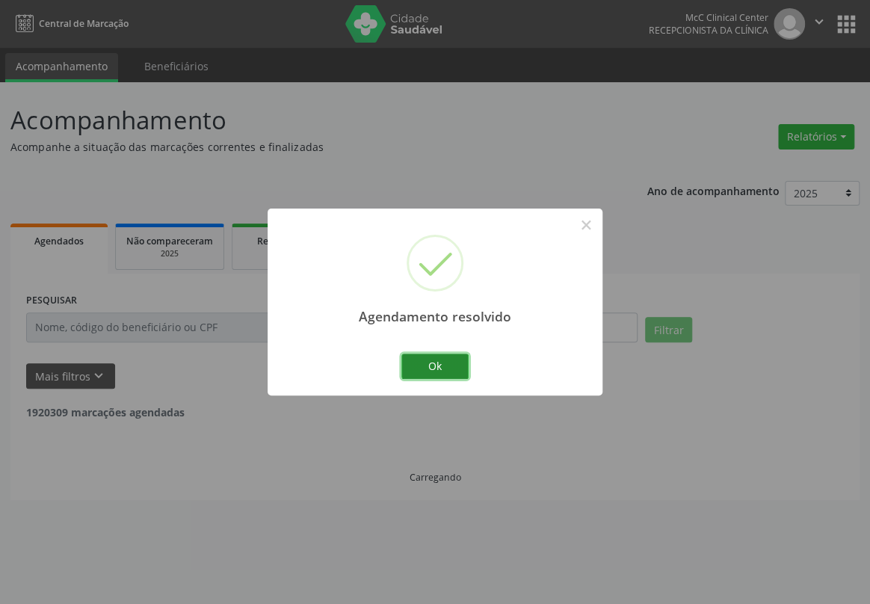
click at [455, 369] on button "Ok" at bounding box center [434, 366] width 67 height 25
